Goal: Check status: Check status

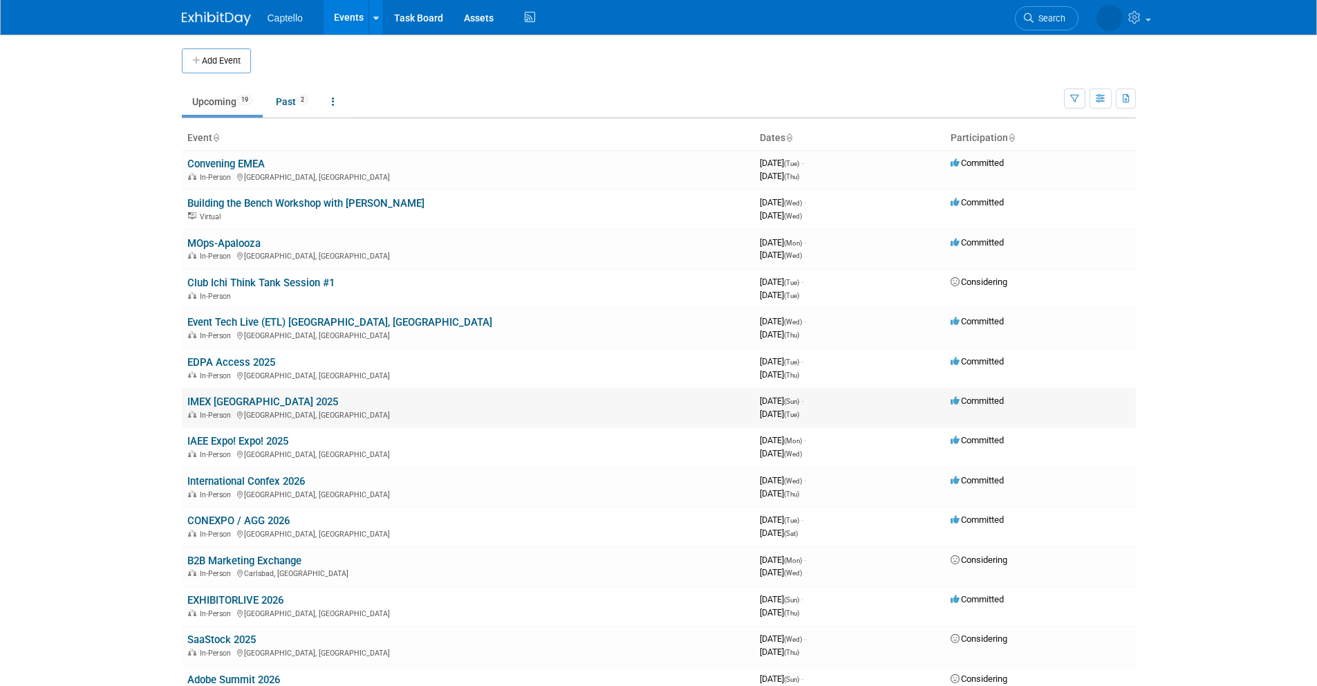
click at [189, 395] on link "IMEX [GEOGRAPHIC_DATA] 2025" at bounding box center [262, 401] width 151 height 12
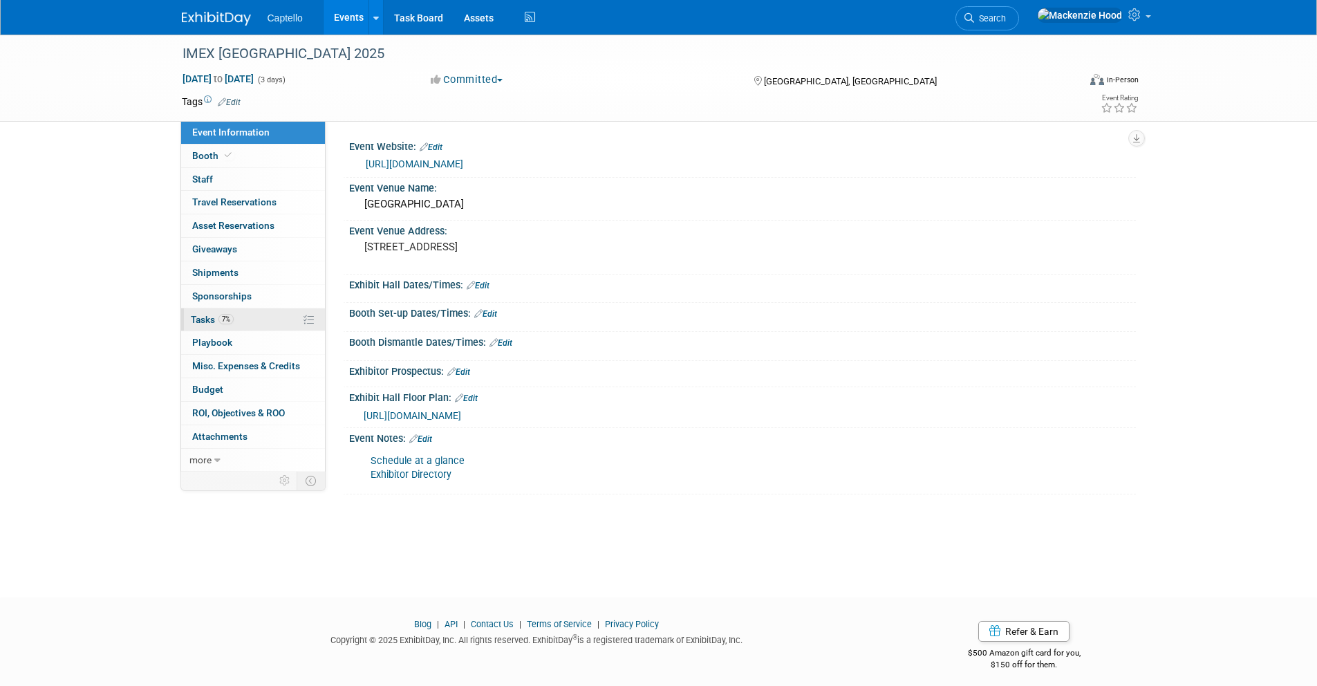
click at [270, 313] on link "7% Tasks 7%" at bounding box center [253, 319] width 144 height 23
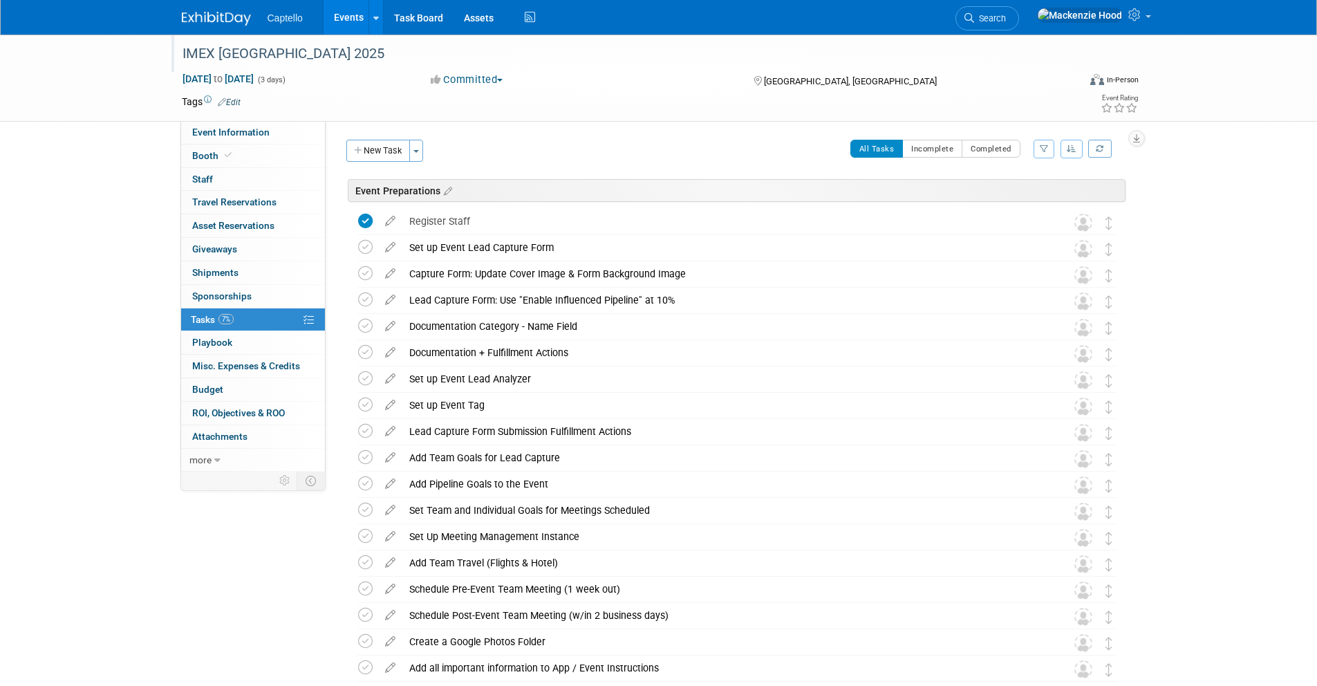
click at [641, 55] on div "IMEX [GEOGRAPHIC_DATA] 2025" at bounding box center [618, 53] width 880 height 25
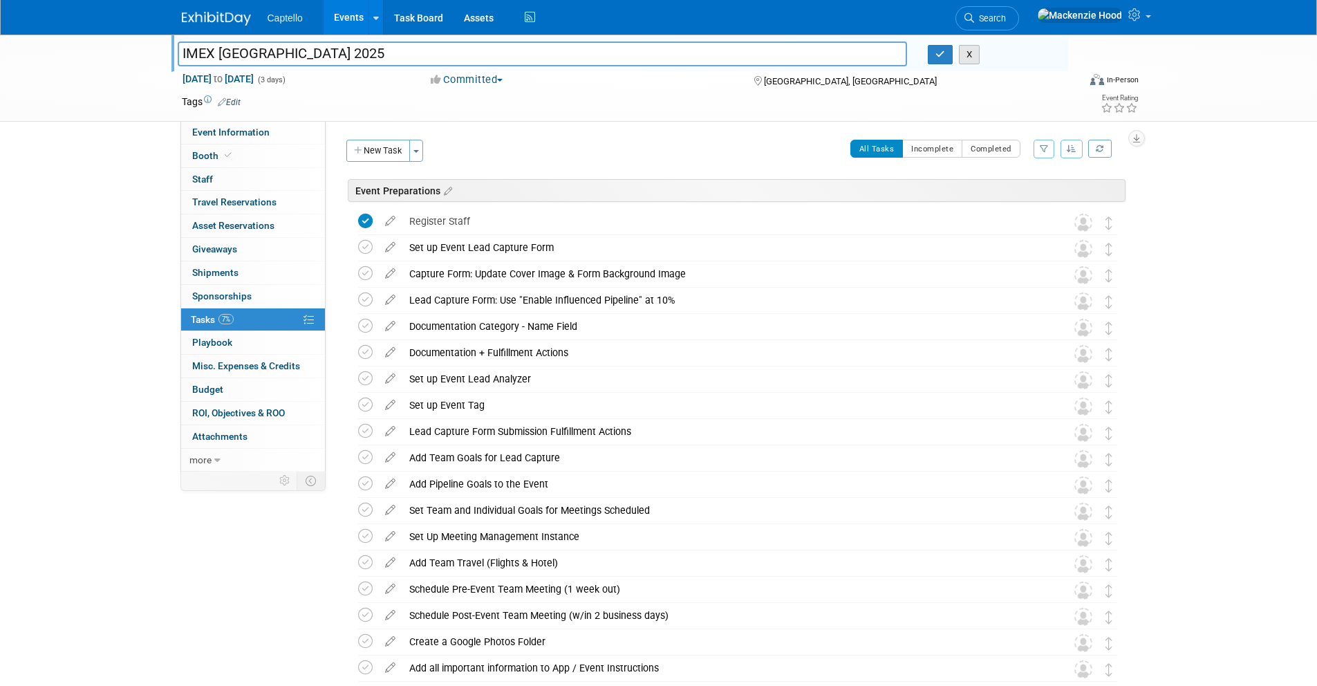
click at [968, 55] on button "X" at bounding box center [969, 54] width 21 height 19
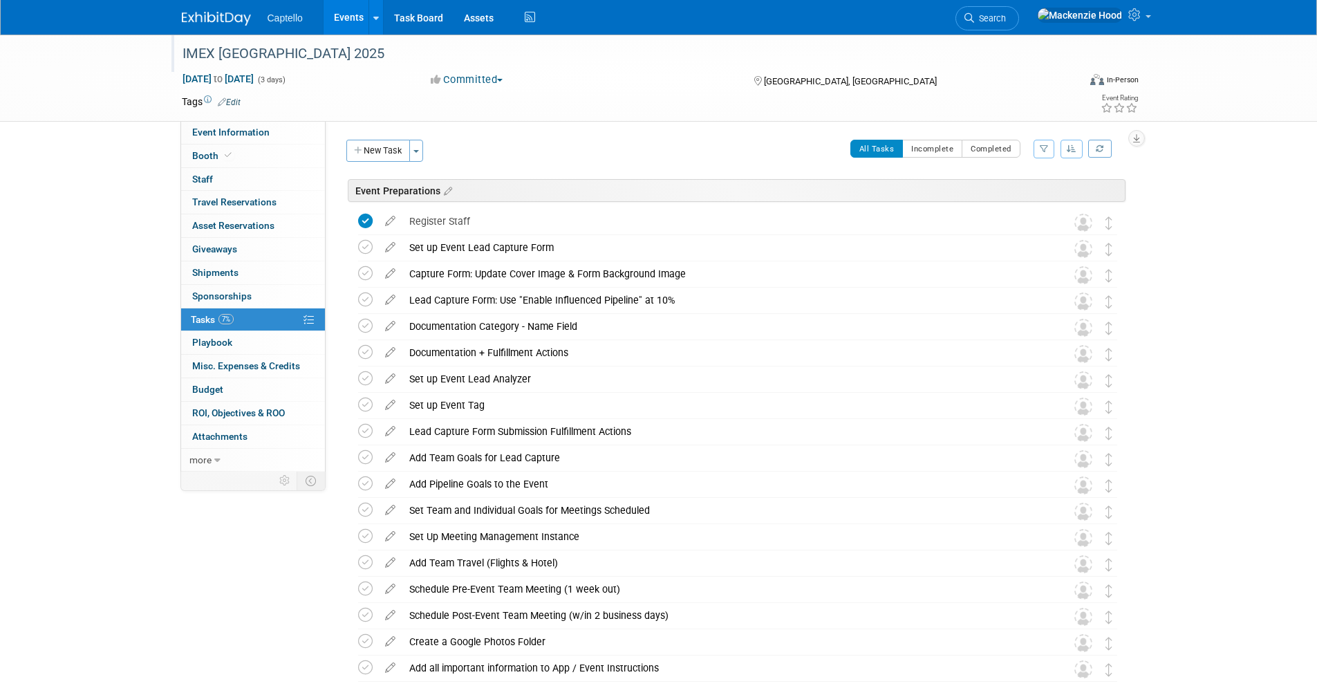
click at [633, 57] on div "IMEX [GEOGRAPHIC_DATA] 2025" at bounding box center [618, 53] width 880 height 25
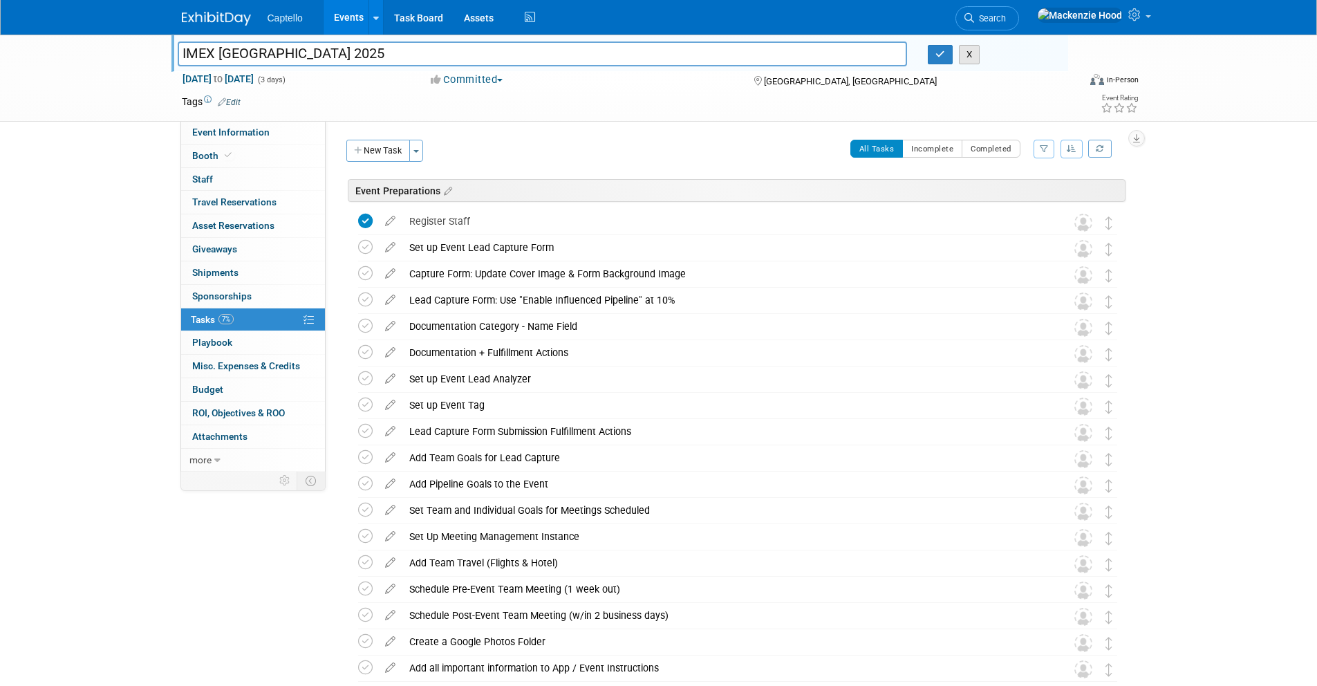
click at [971, 50] on button "X" at bounding box center [969, 54] width 21 height 19
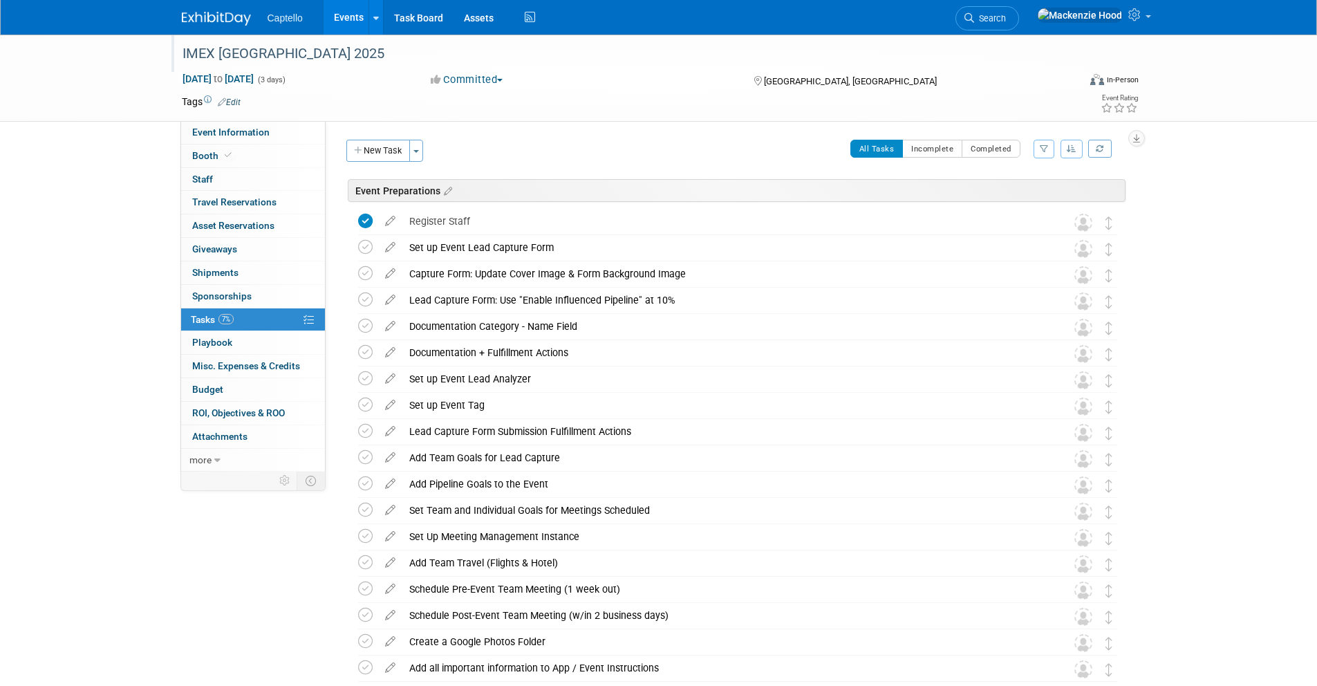
click at [198, 15] on img at bounding box center [216, 19] width 69 height 14
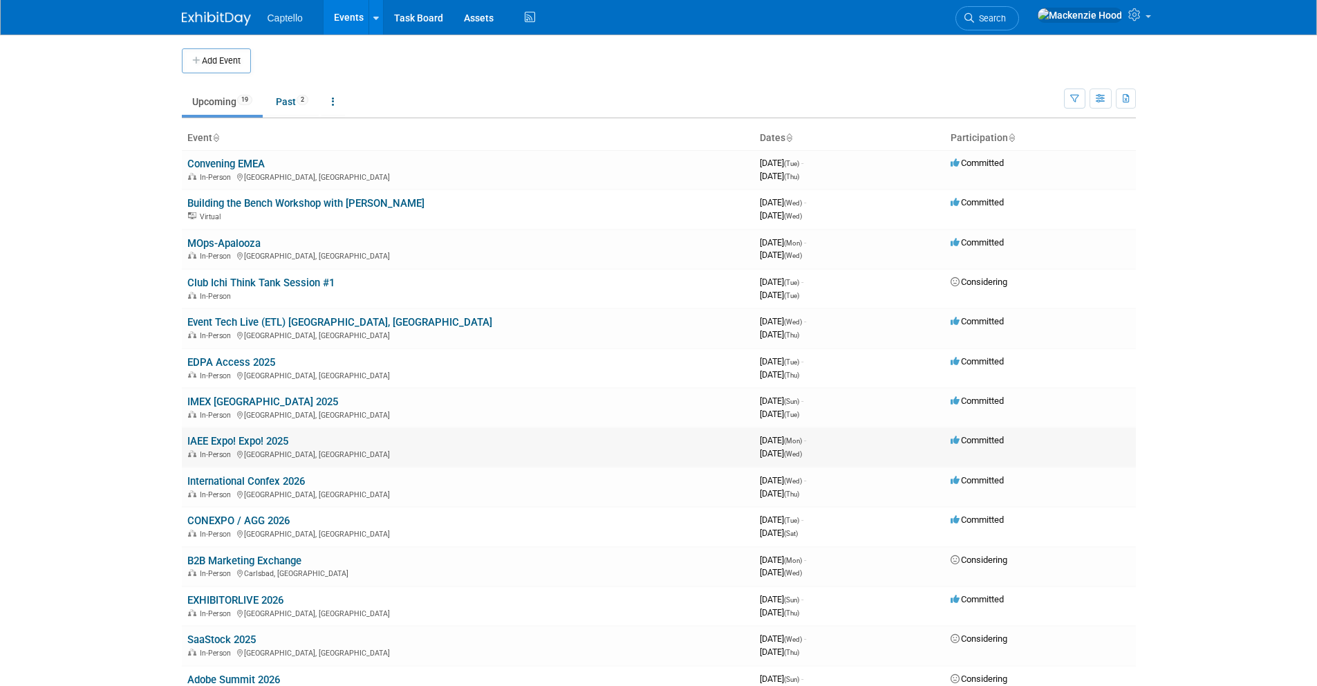
click at [212, 436] on link "IAEE Expo! Expo! 2025" at bounding box center [237, 441] width 101 height 12
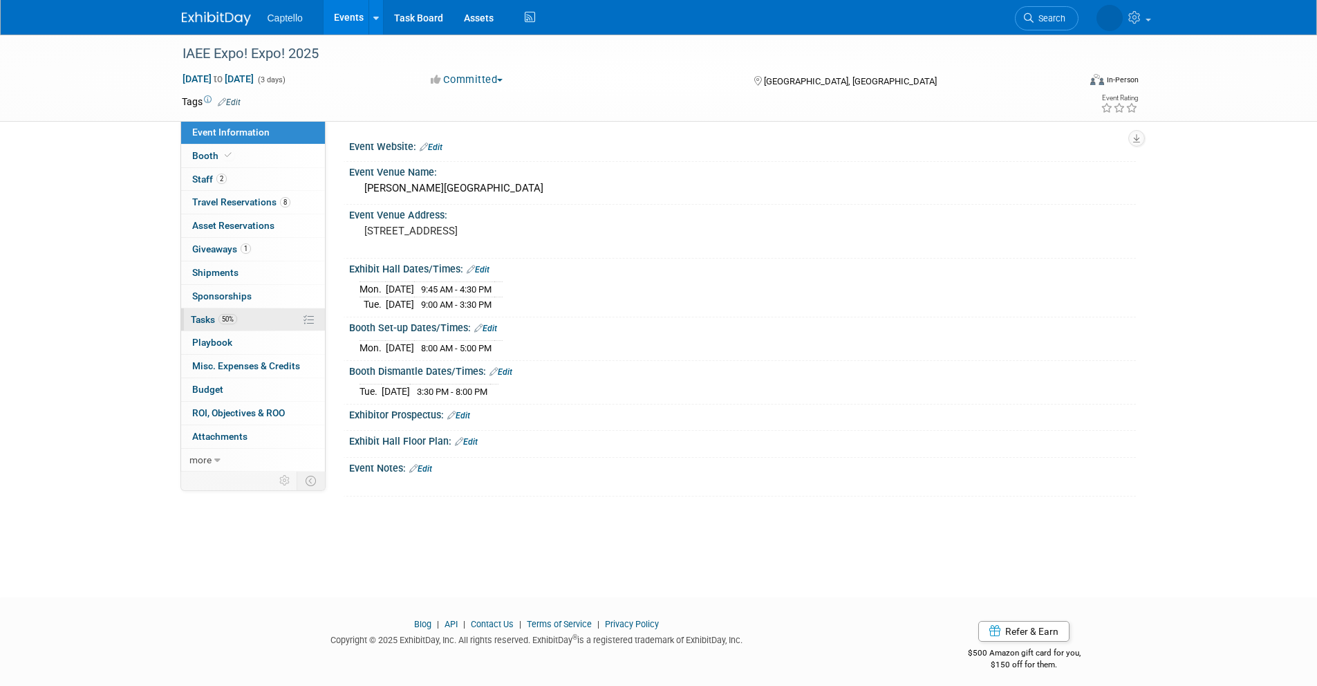
click at [272, 327] on link "50% Tasks 50%" at bounding box center [253, 319] width 144 height 23
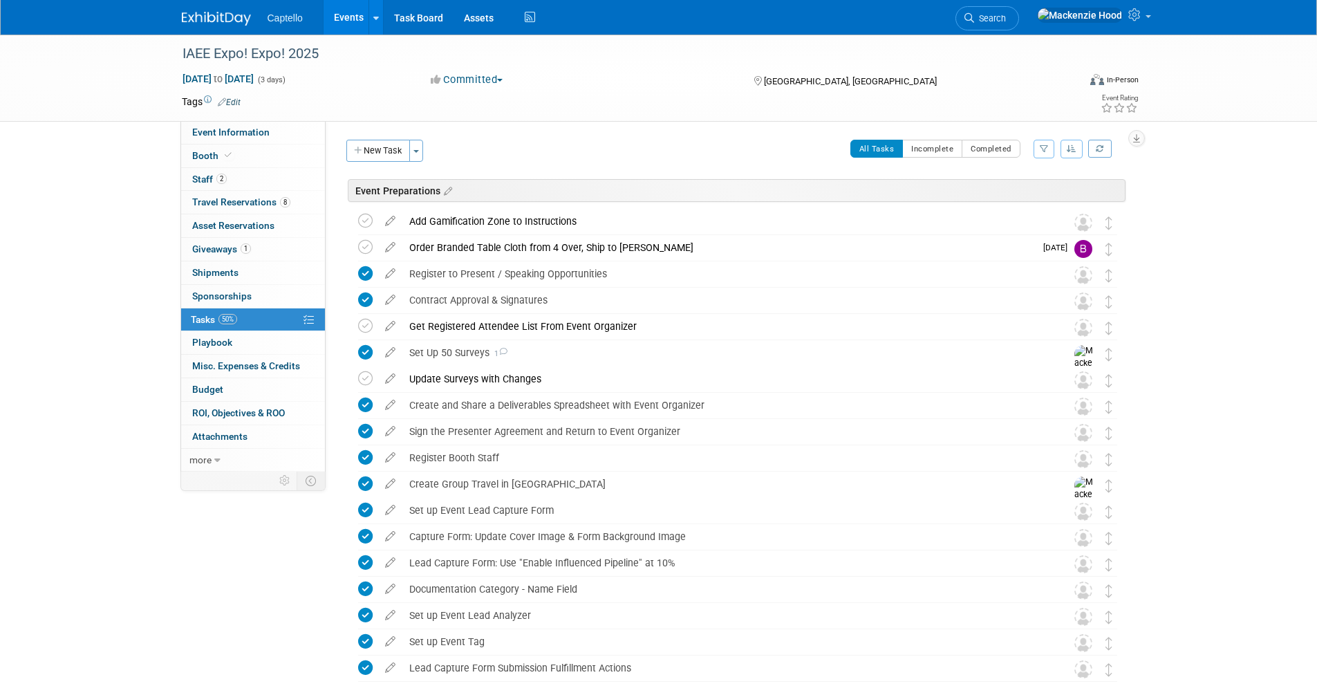
click at [182, 12] on img at bounding box center [216, 19] width 69 height 14
